Goal: Task Accomplishment & Management: Manage account settings

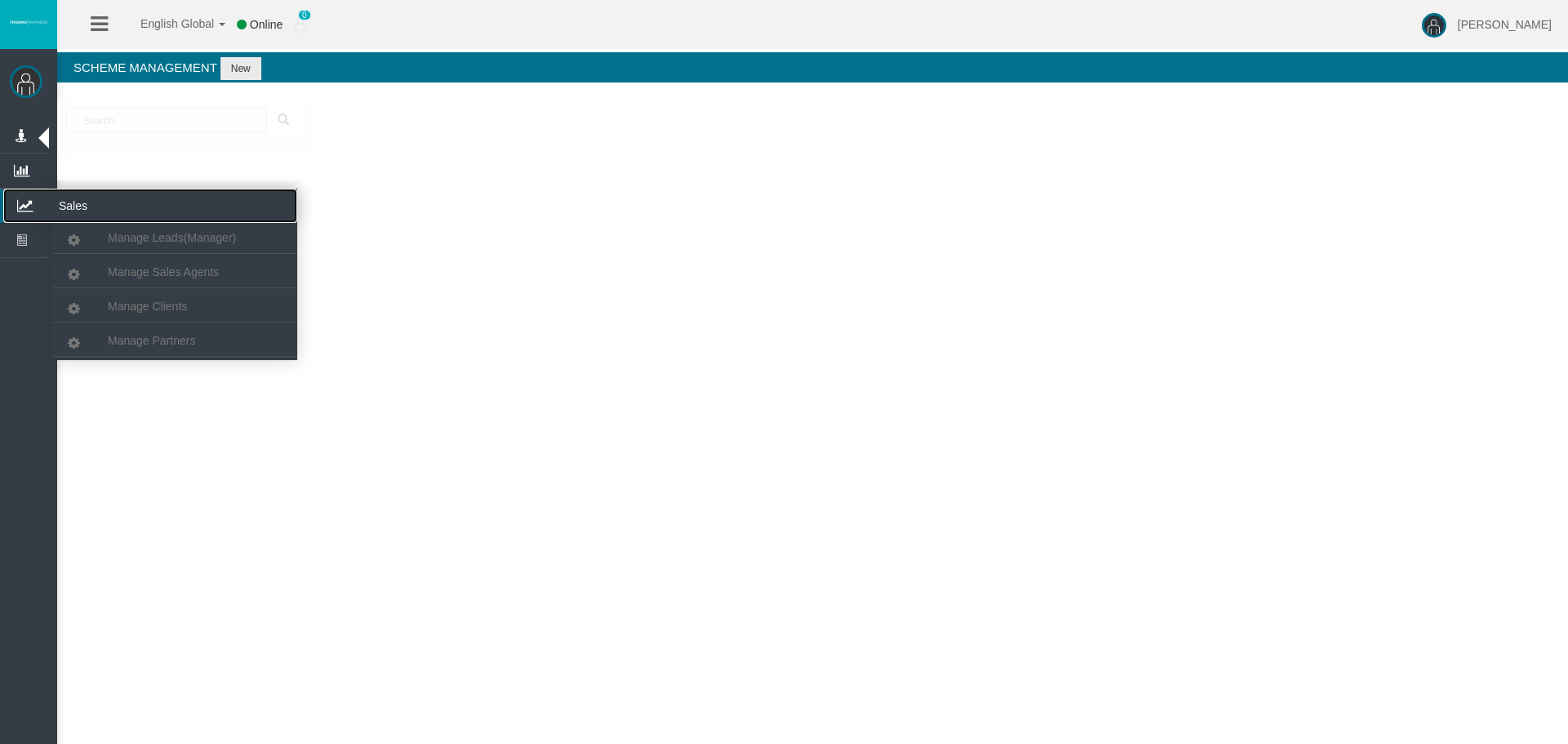
click at [26, 213] on icon at bounding box center [25, 206] width 44 height 34
click at [174, 303] on span "Manage Clients" at bounding box center [147, 306] width 79 height 13
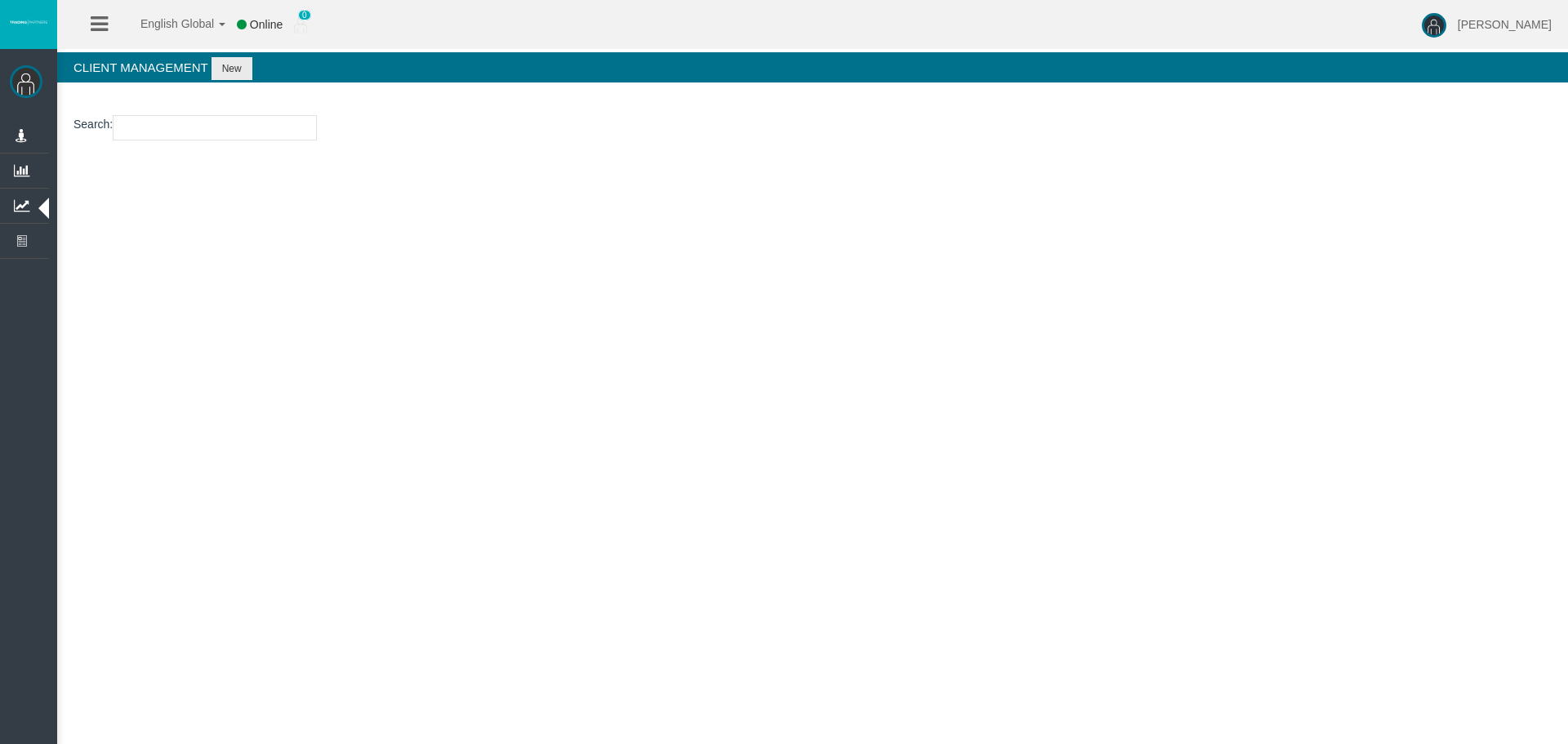
click at [168, 135] on input "number" at bounding box center [215, 128] width 204 height 26
paste input "15181984"
type input "15181984"
click at [228, 70] on button "New" at bounding box center [232, 69] width 41 height 23
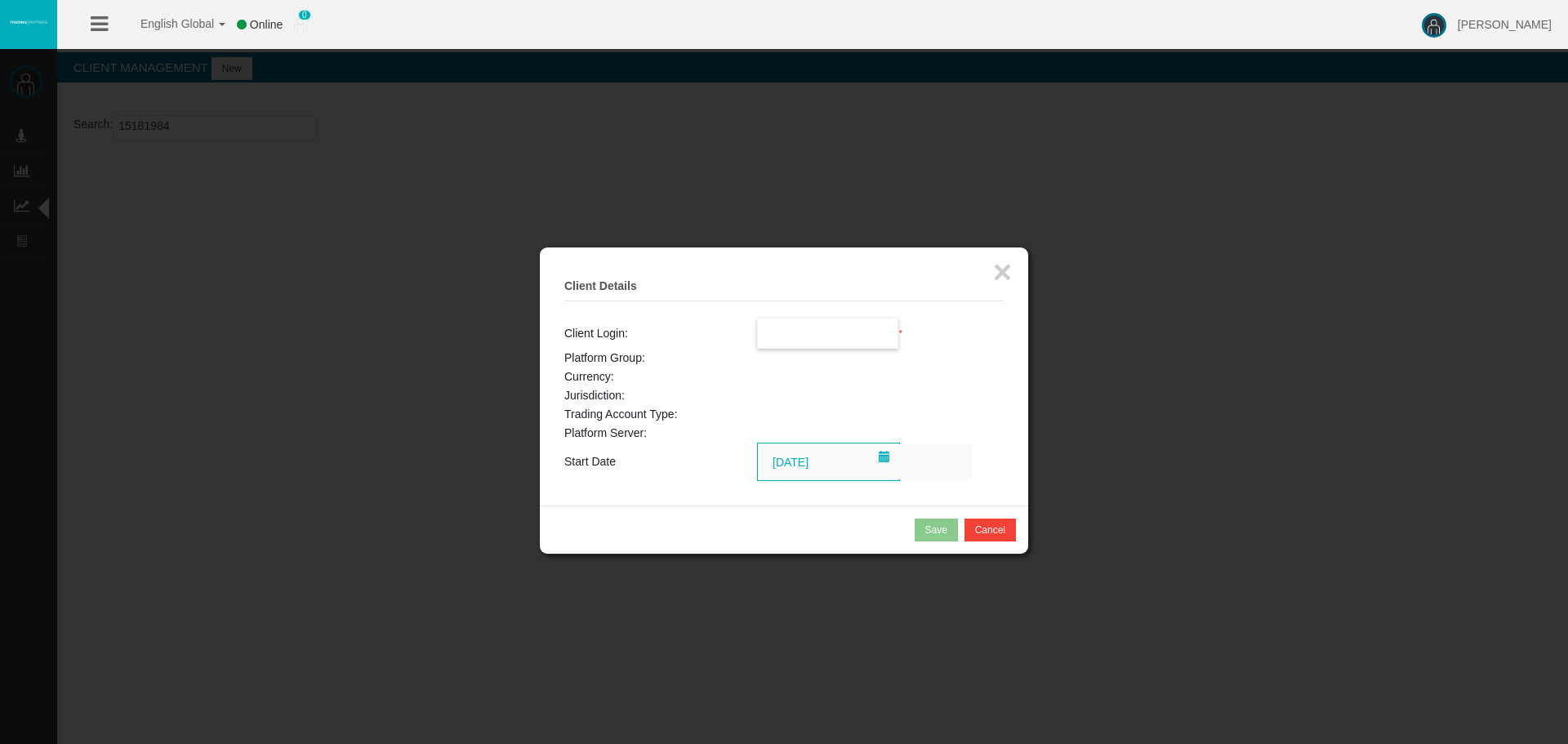
click at [807, 330] on input "text" at bounding box center [828, 333] width 141 height 29
paste input "15181984"
click at [794, 357] on span "15181984" at bounding box center [792, 363] width 51 height 13
type input "15181984"
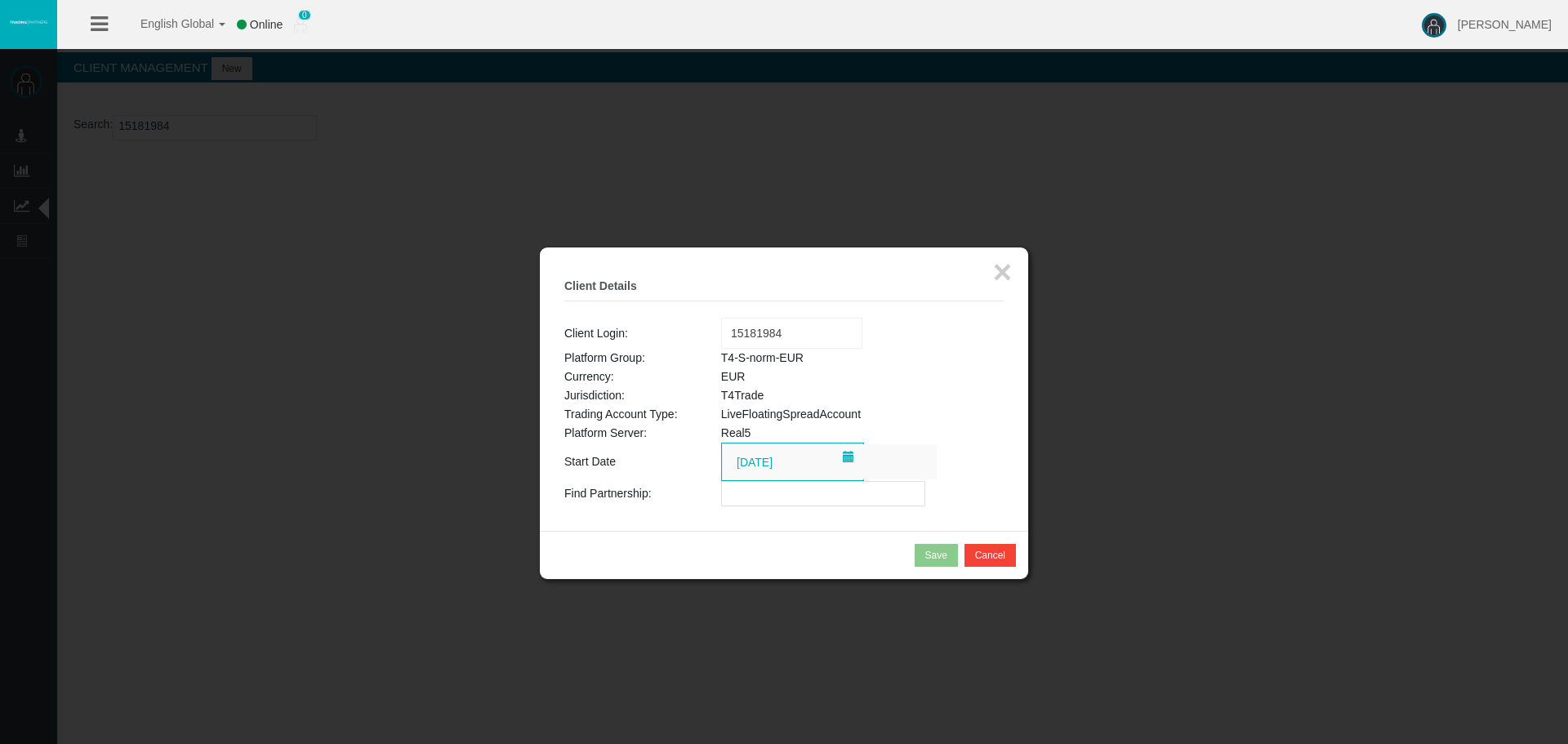
click at [754, 496] on input "text" at bounding box center [823, 494] width 204 height 26
paste input "IBhjgx4"
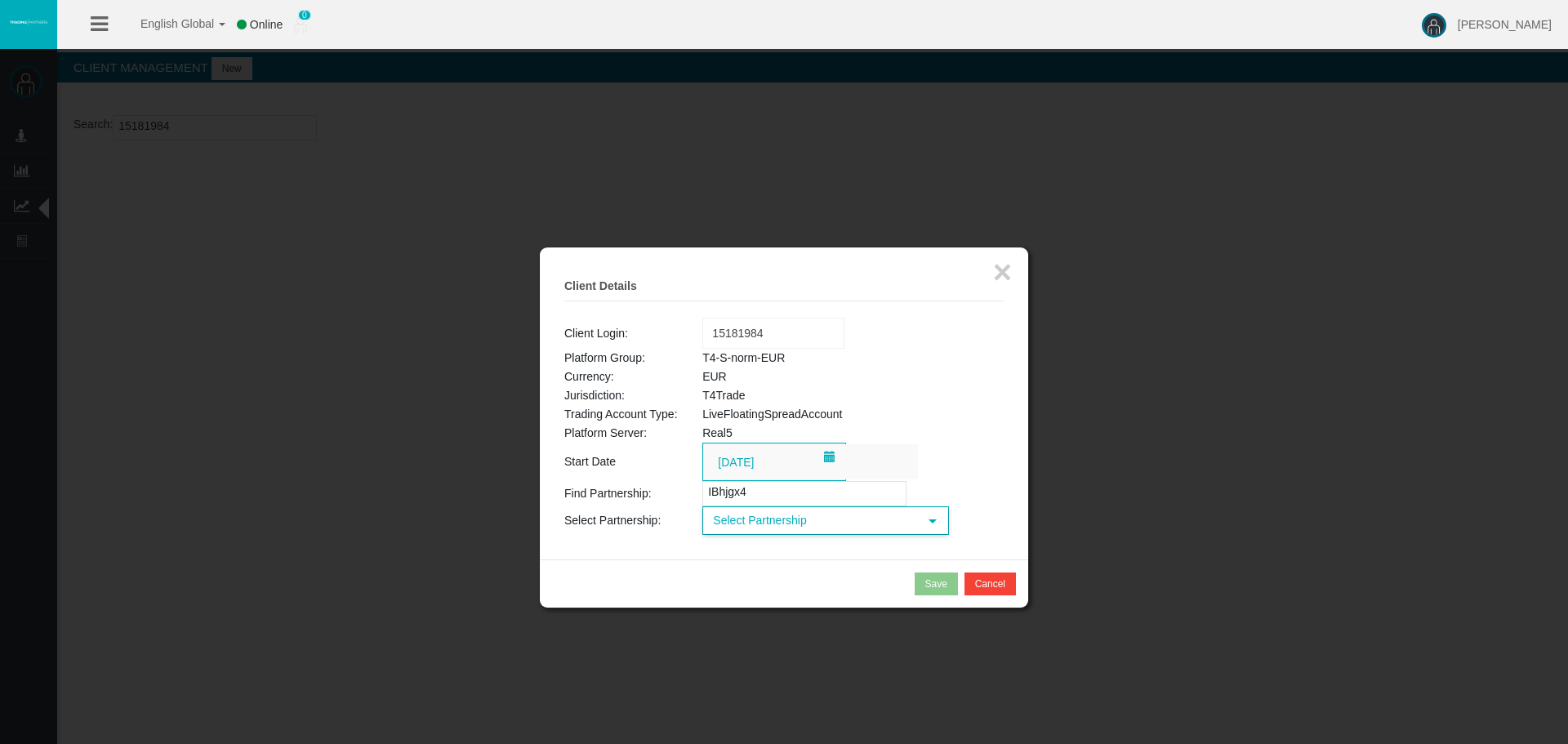
type input "IBhjgx4"
click at [772, 525] on span "Select Partnership" at bounding box center [811, 521] width 214 height 26
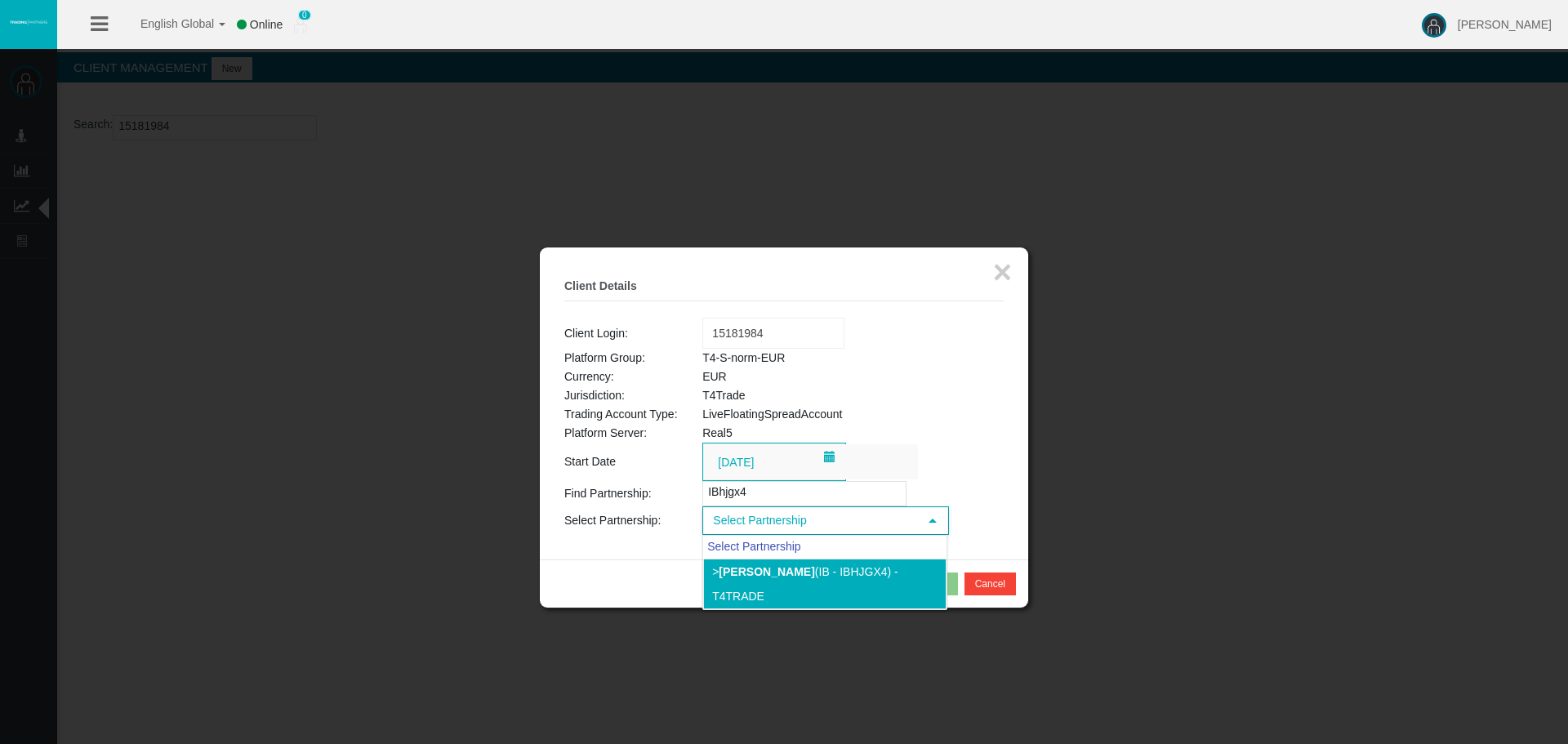
click at [764, 567] on b "[PERSON_NAME]" at bounding box center [767, 572] width 96 height 13
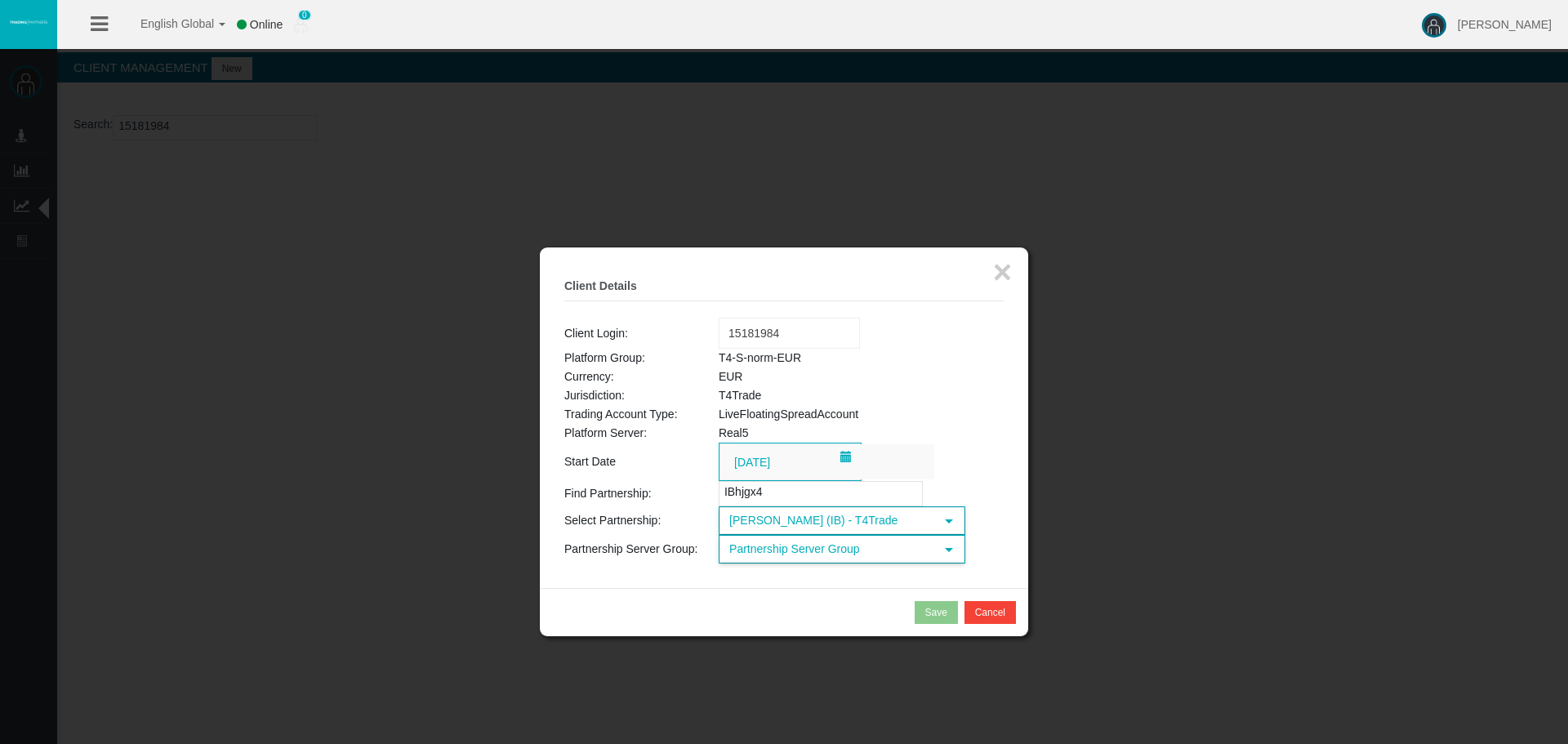
click at [806, 555] on span "Partnership Server Group" at bounding box center [828, 549] width 214 height 26
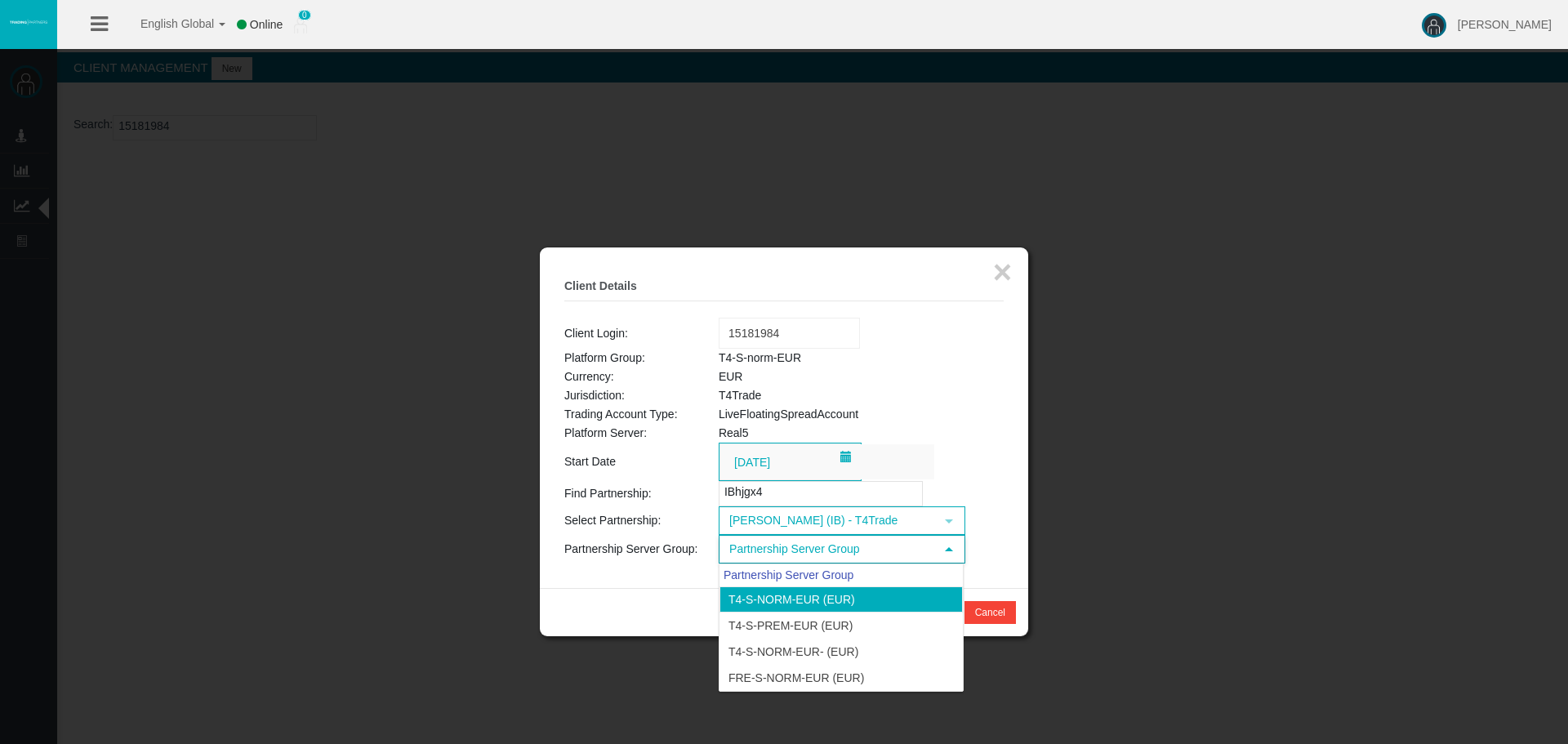
click at [783, 595] on li "T4-S-norm-EUR (EUR)" at bounding box center [841, 599] width 243 height 26
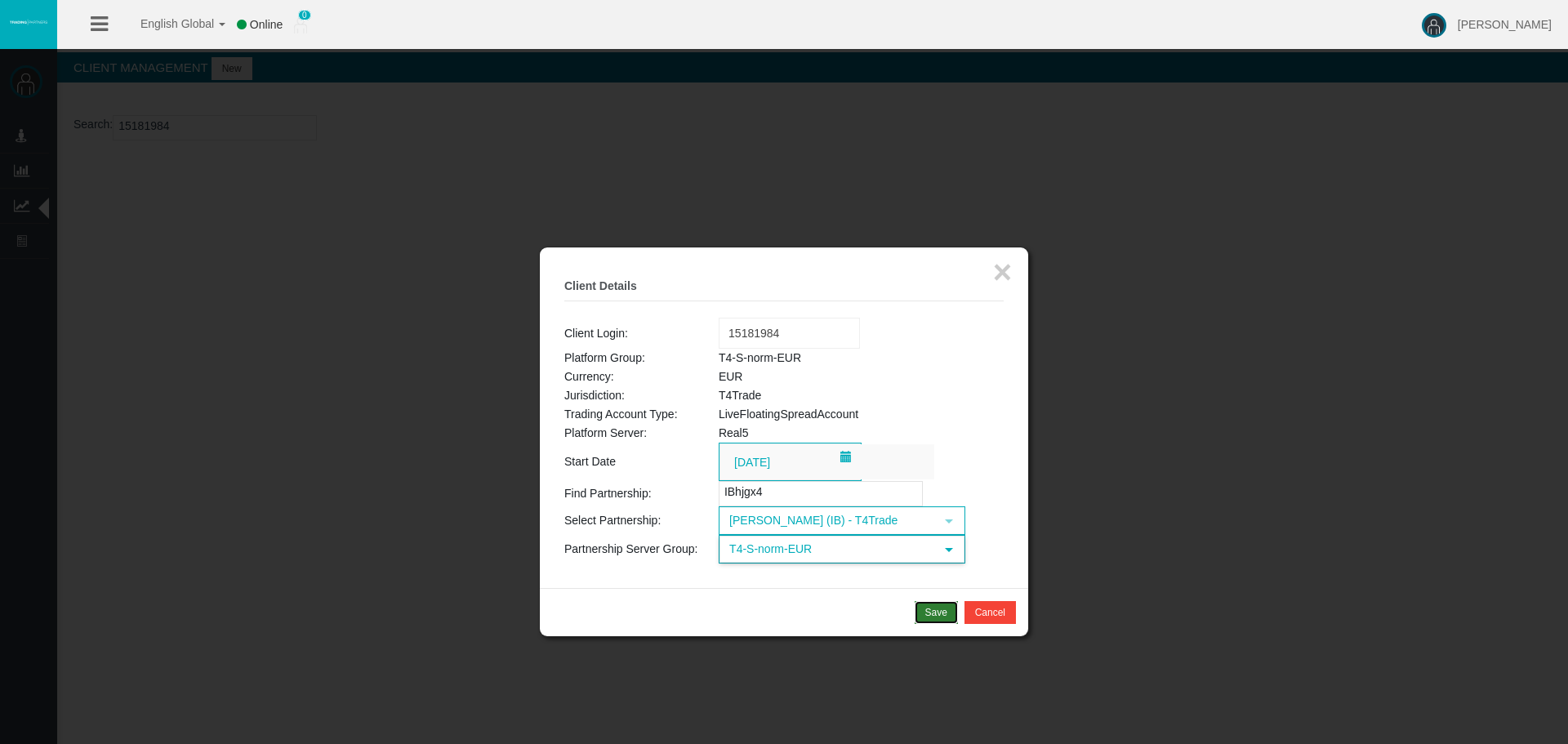
click at [932, 612] on div "Save" at bounding box center [937, 612] width 22 height 15
